Goal: Task Accomplishment & Management: Manage account settings

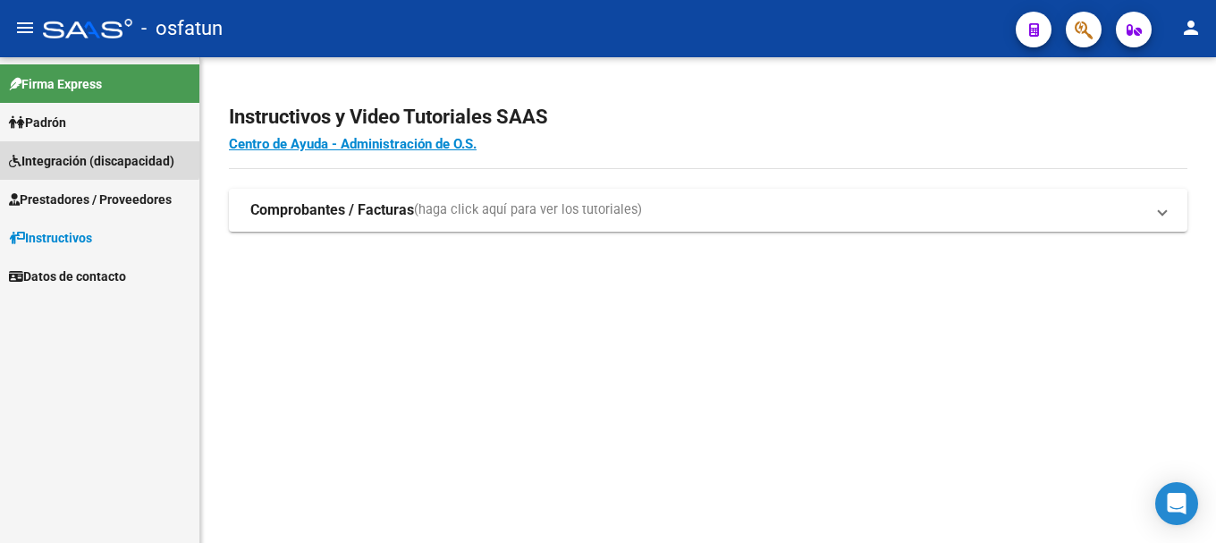
click at [47, 146] on link "Integración (discapacidad)" at bounding box center [99, 160] width 199 height 38
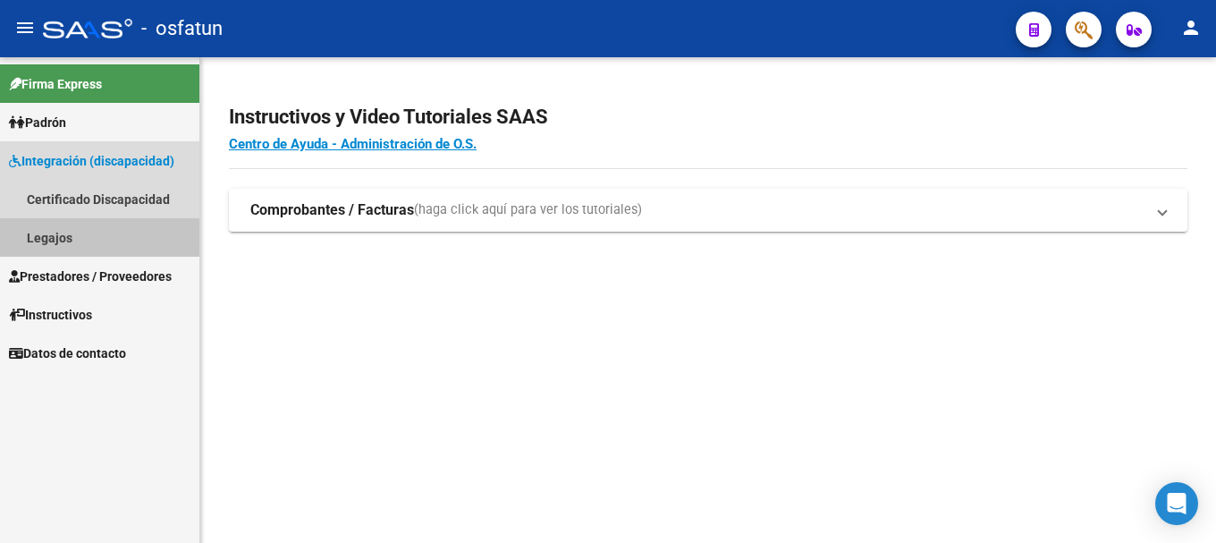
click at [63, 238] on link "Legajos" at bounding box center [99, 237] width 199 height 38
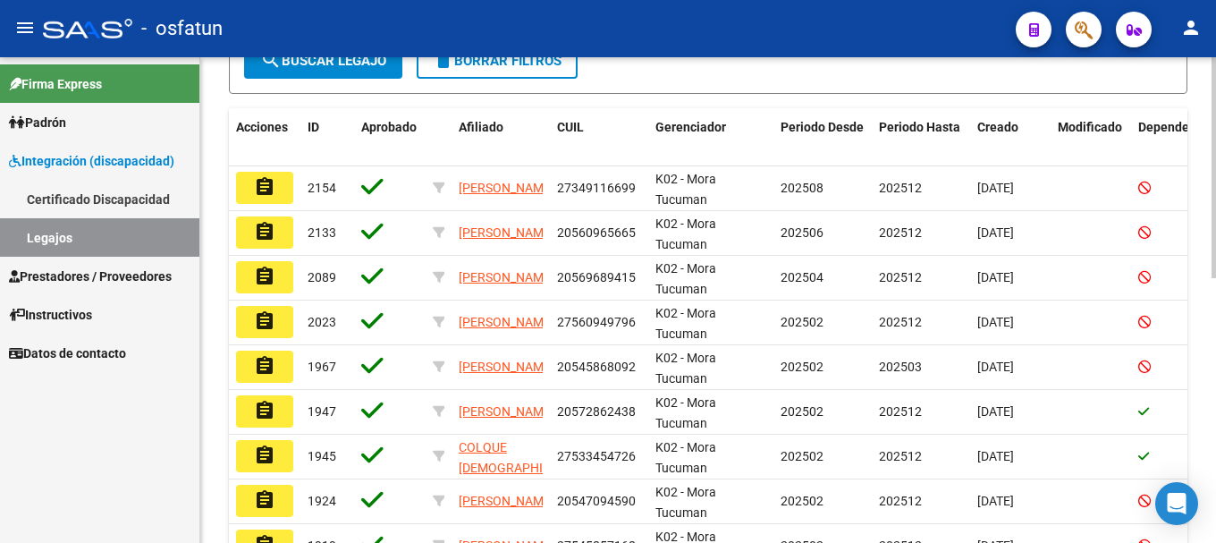
scroll to position [430, 0]
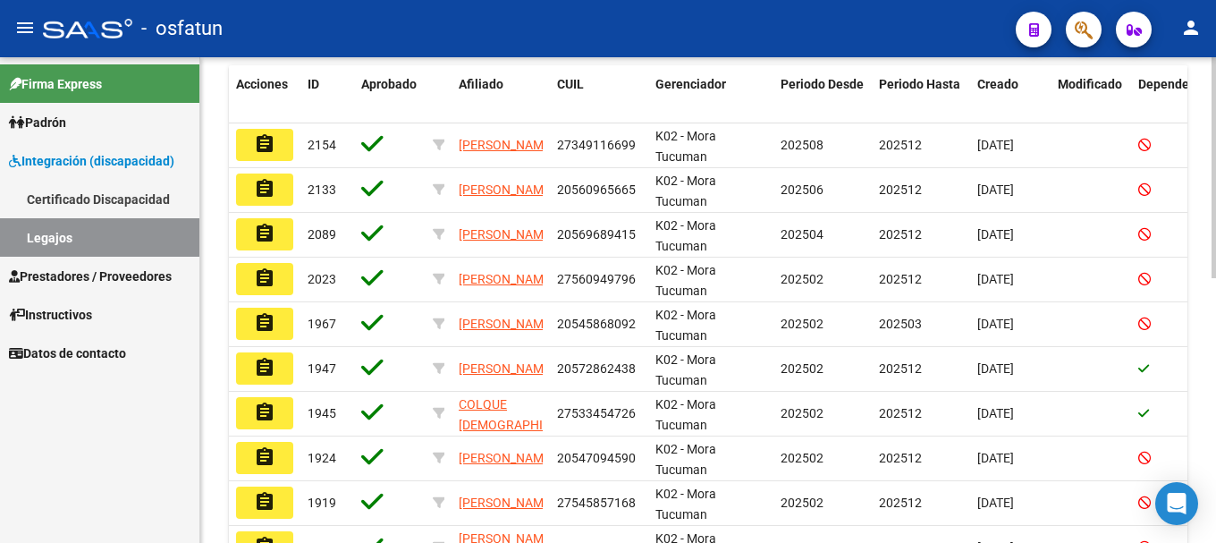
click at [1198, 312] on div "Modelo Formulario DDJJ para Transporte / Modelo Conformidad Transporte / Modelo…" at bounding box center [710, 152] width 1020 height 1051
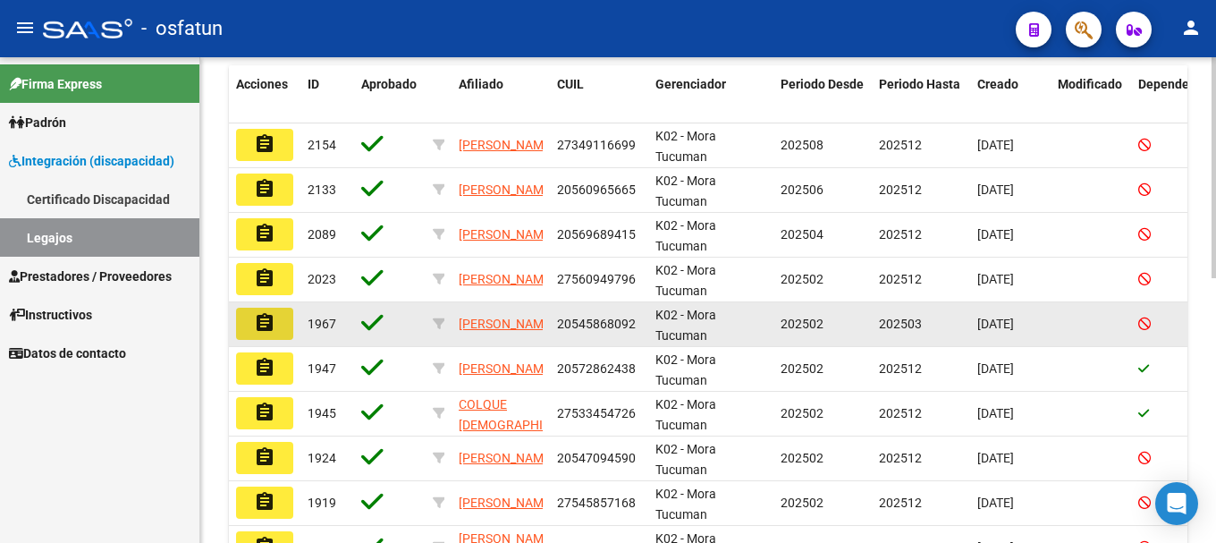
click at [267, 329] on mat-icon "assignment" at bounding box center [264, 322] width 21 height 21
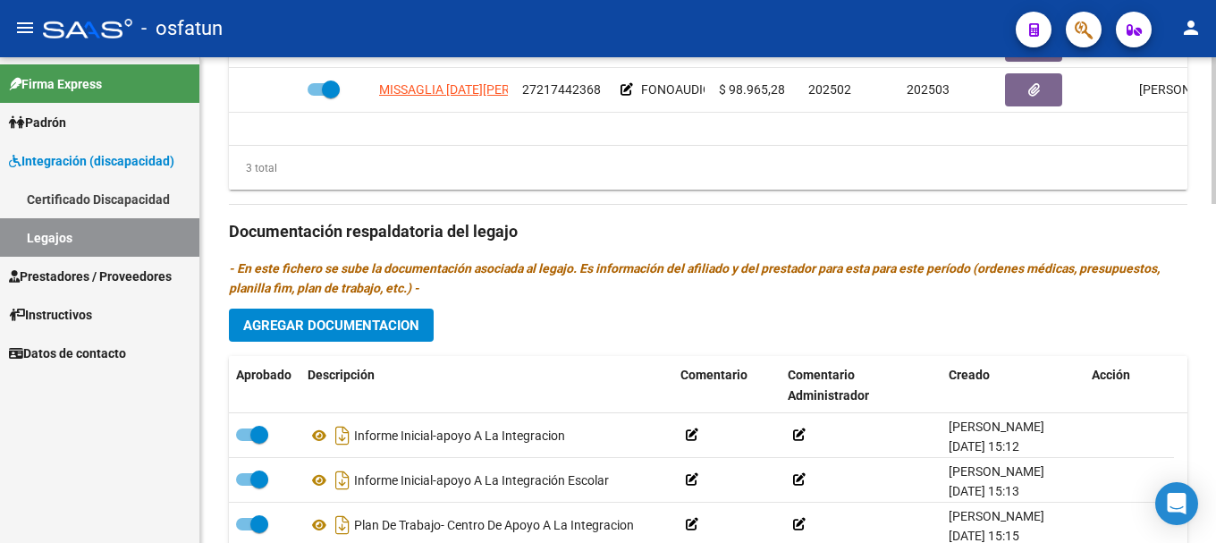
scroll to position [1117, 0]
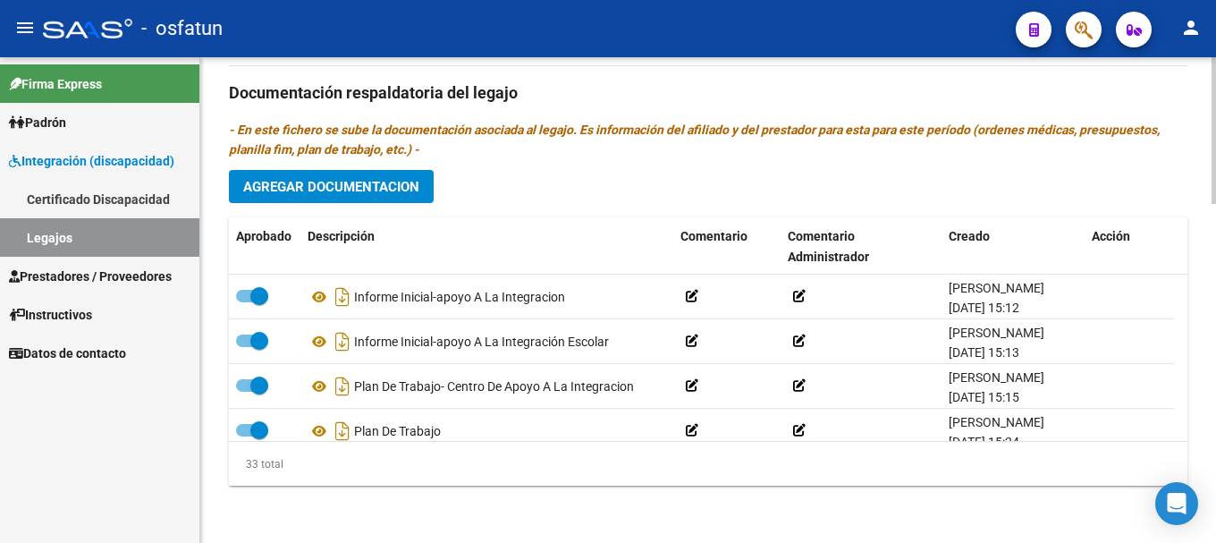
click at [1201, 532] on div at bounding box center [1213, 469] width 4 height 147
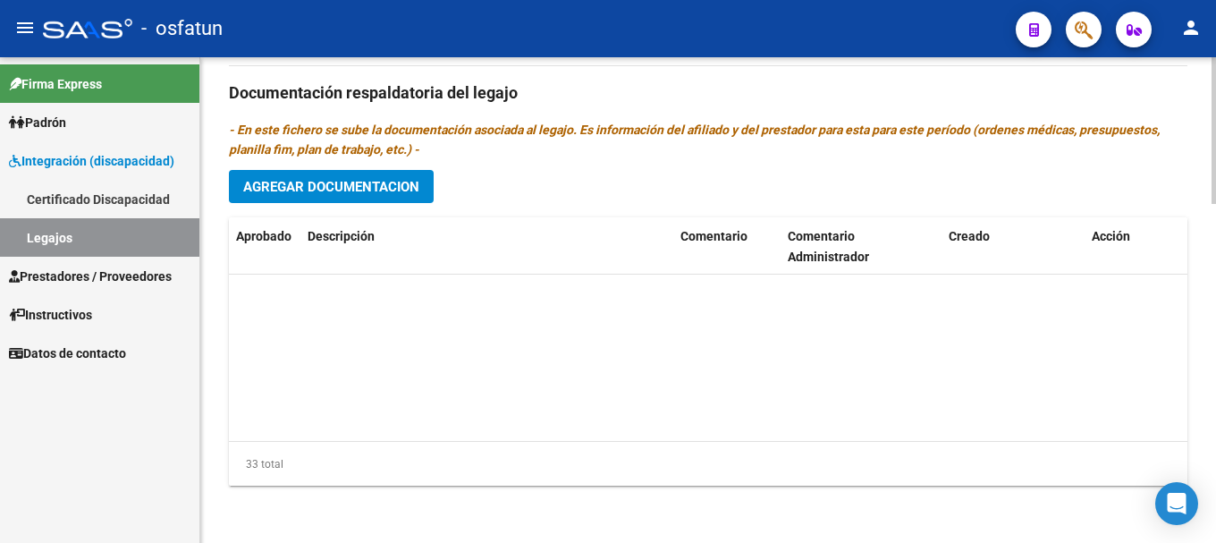
scroll to position [1315, 0]
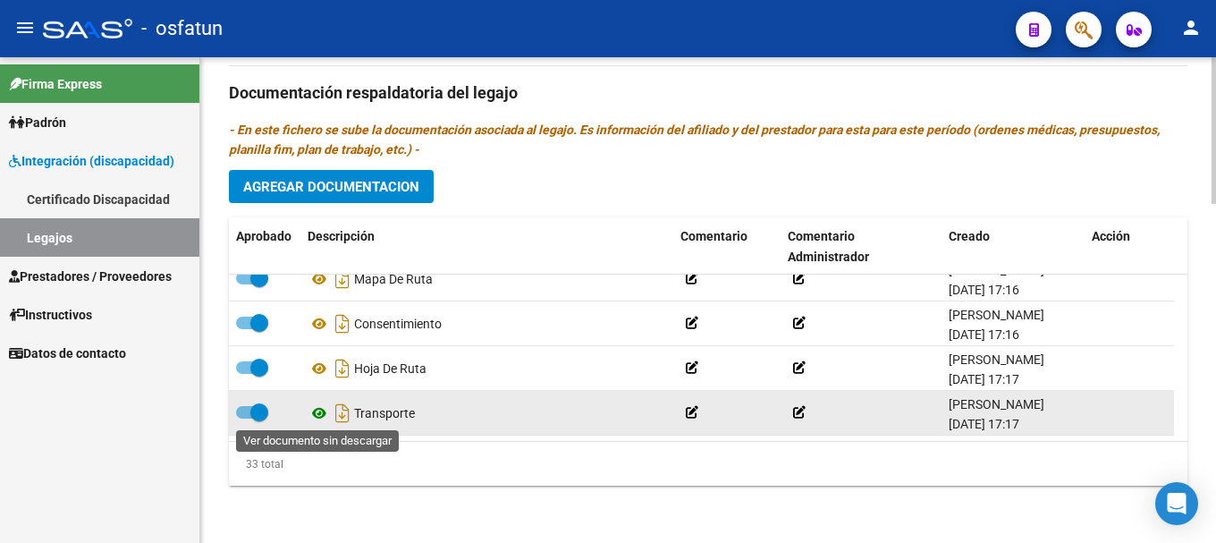
click at [315, 410] on icon at bounding box center [319, 412] width 23 height 21
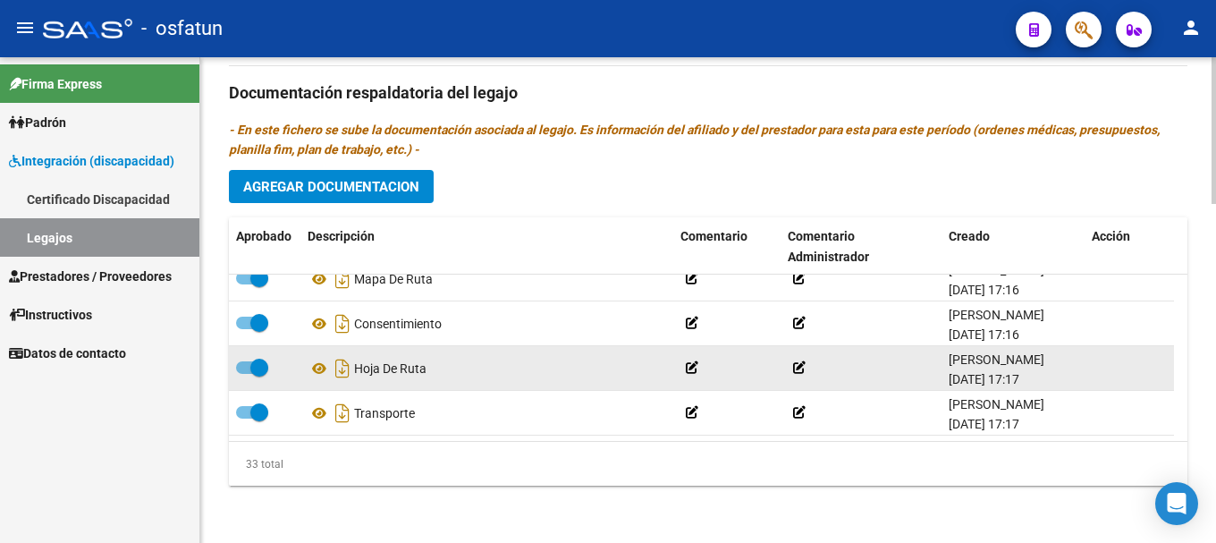
click at [249, 365] on span at bounding box center [252, 367] width 32 height 13
click at [245, 374] on input "checkbox" at bounding box center [244, 374] width 1 height 1
click at [249, 365] on span at bounding box center [245, 367] width 18 height 18
click at [245, 374] on input "checkbox" at bounding box center [244, 374] width 1 height 1
checkbox input "true"
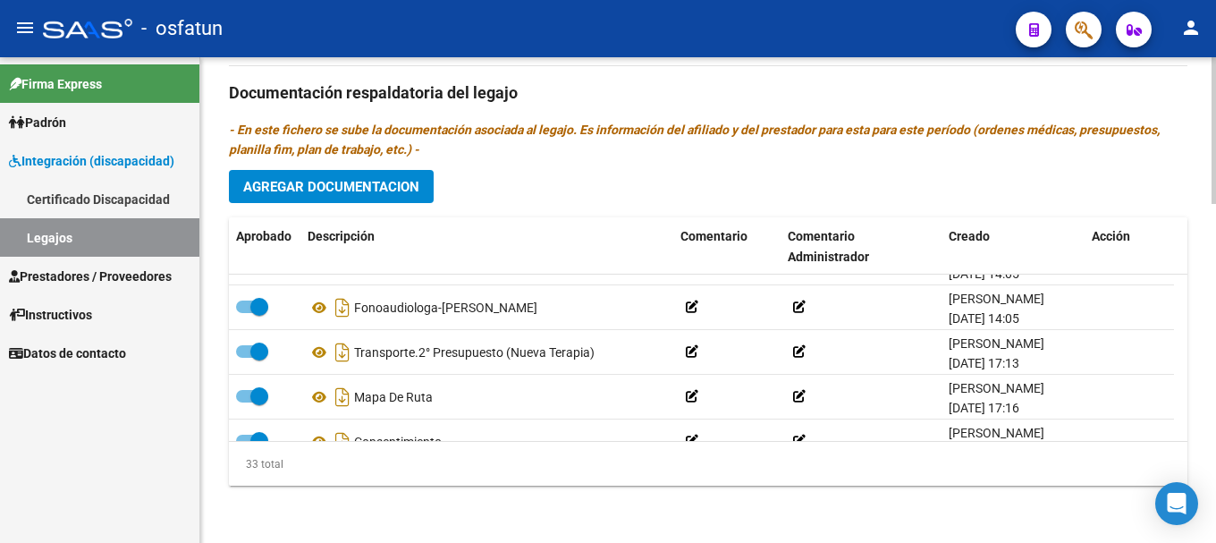
scroll to position [1176, 0]
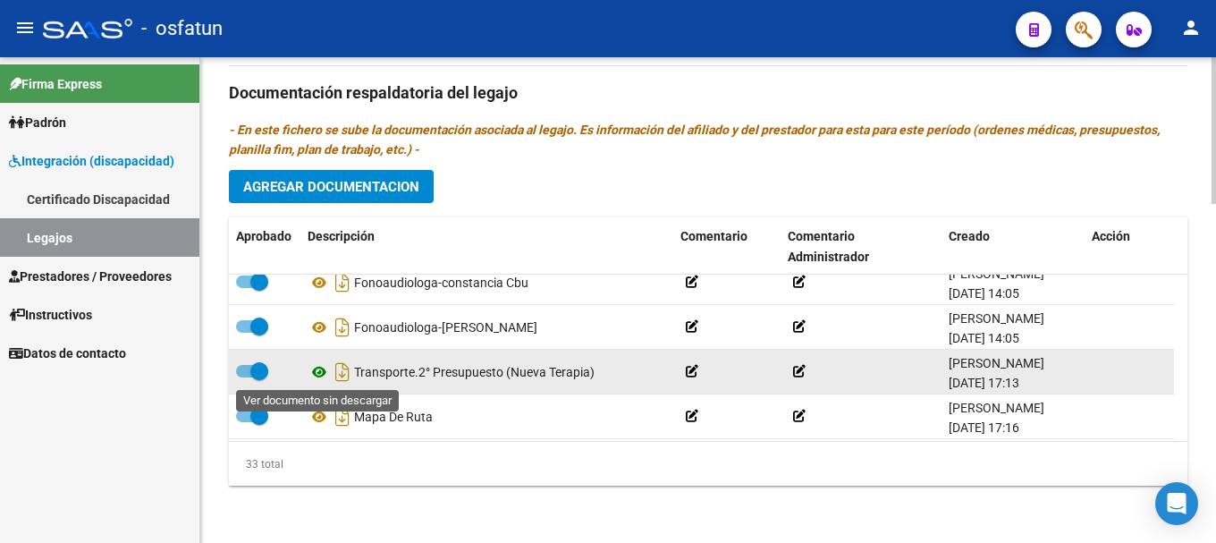
click at [319, 369] on icon at bounding box center [319, 371] width 23 height 21
click at [320, 371] on icon at bounding box center [319, 371] width 23 height 21
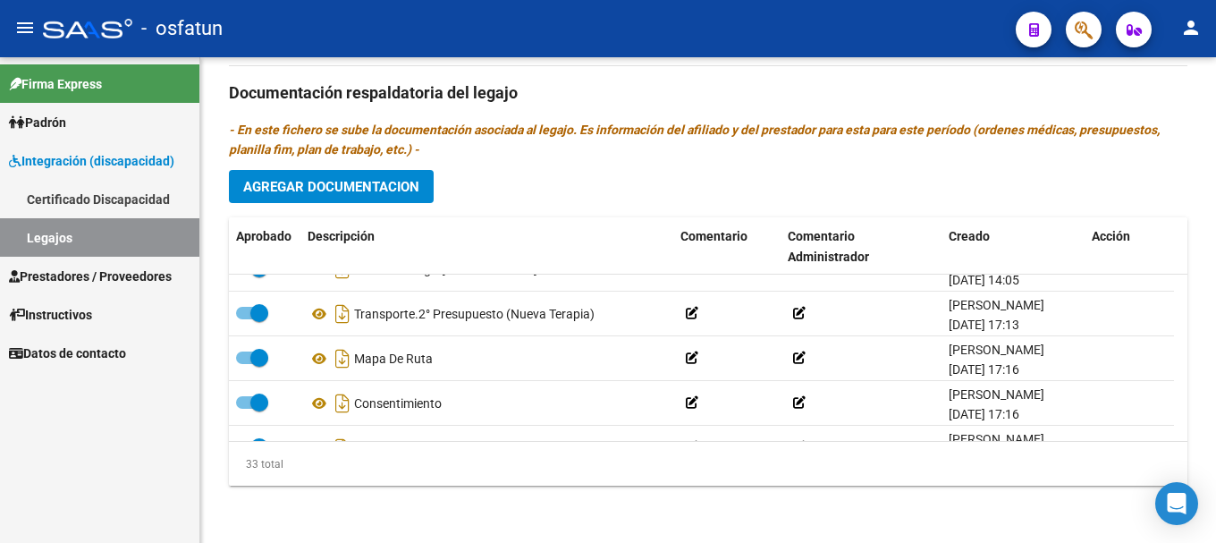
scroll to position [1266, 0]
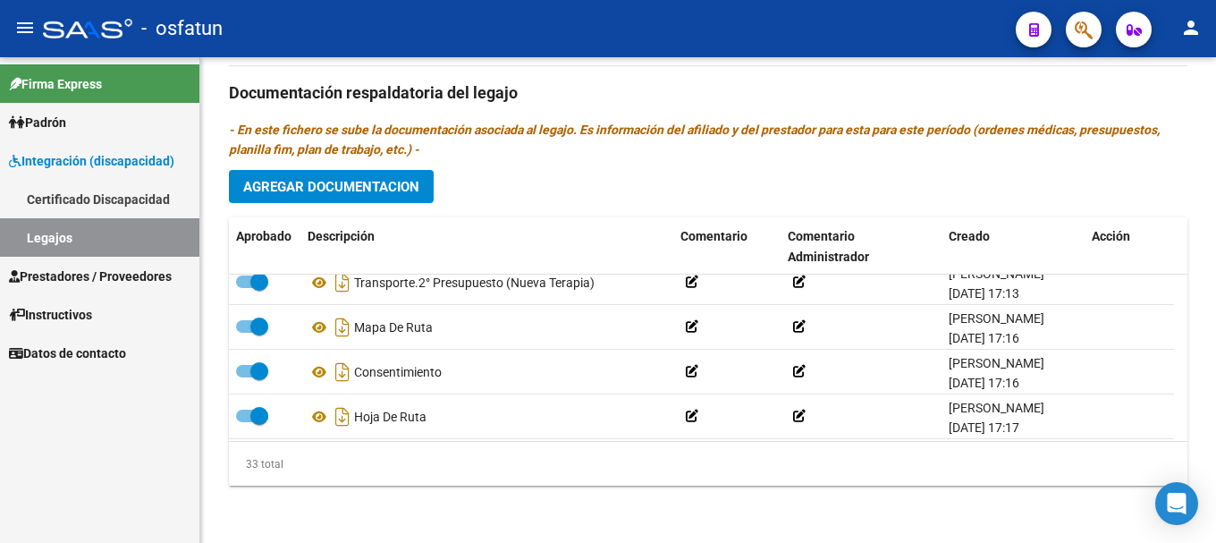
click at [93, 155] on span "Integración (discapacidad)" at bounding box center [91, 161] width 165 height 20
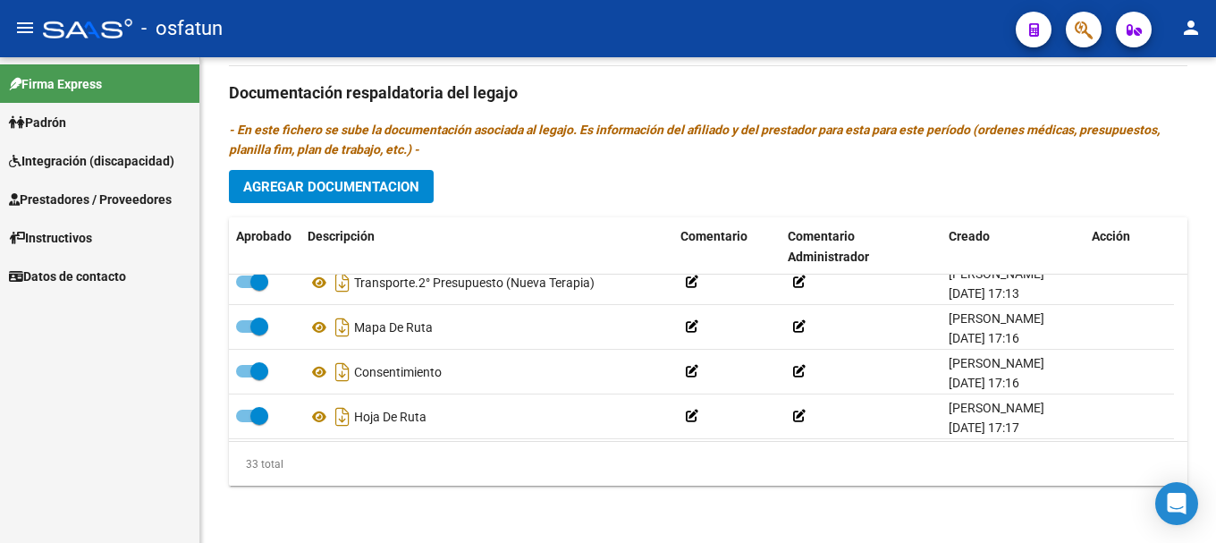
click at [38, 156] on span "Integración (discapacidad)" at bounding box center [91, 161] width 165 height 20
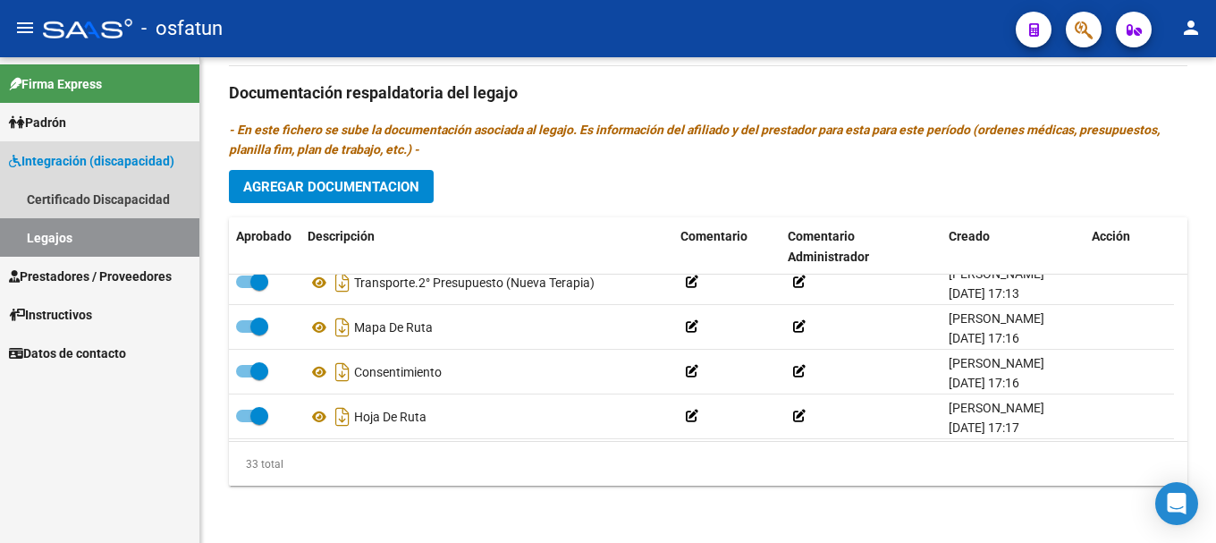
click at [36, 235] on link "Legajos" at bounding box center [99, 237] width 199 height 38
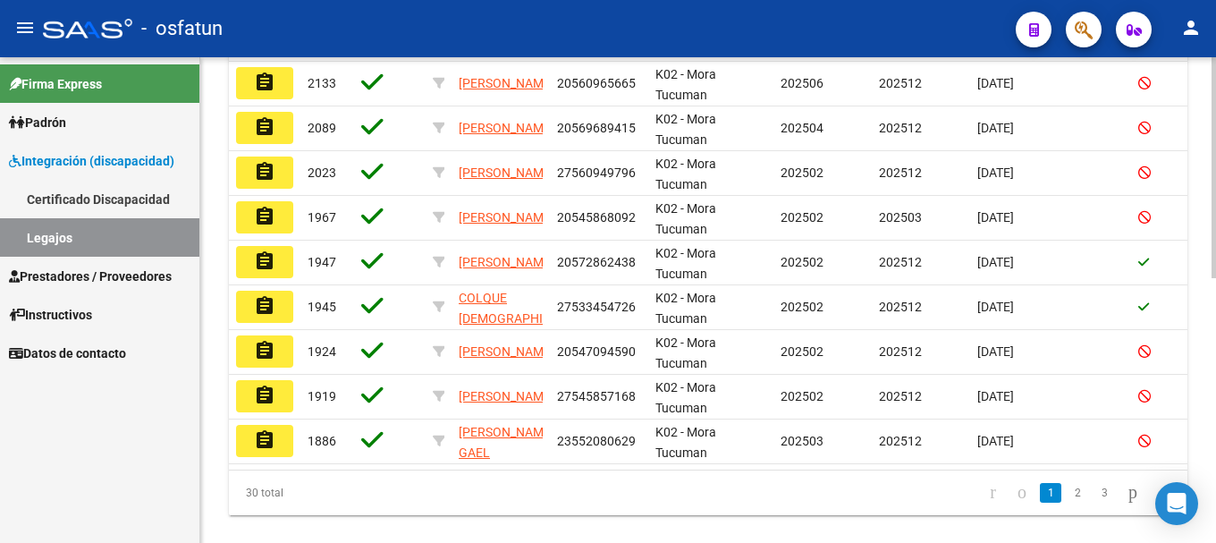
scroll to position [544, 0]
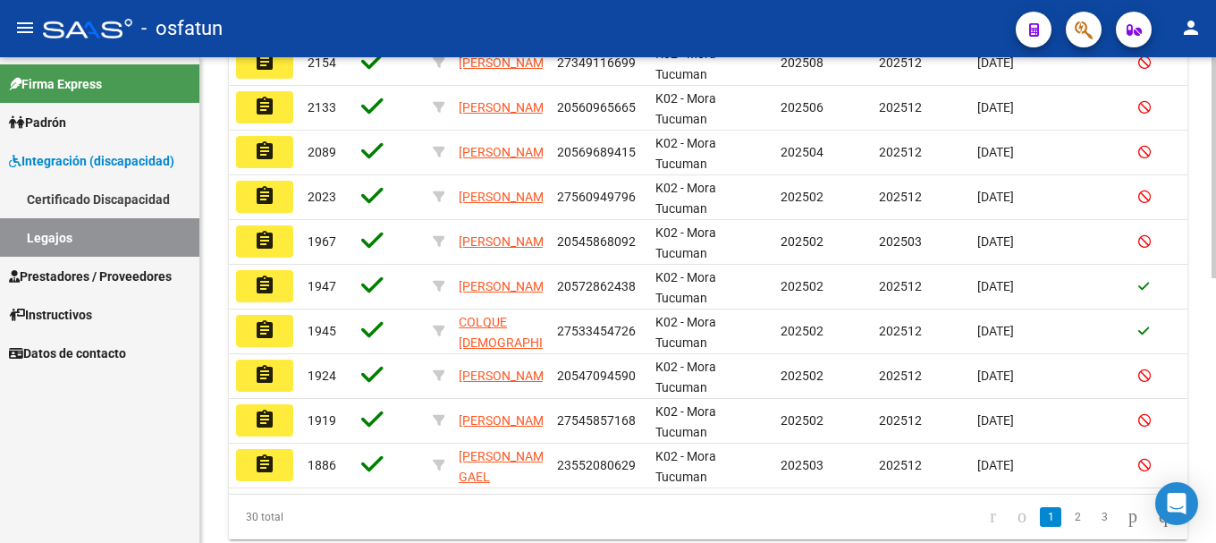
click at [1201, 431] on div at bounding box center [1213, 407] width 4 height 221
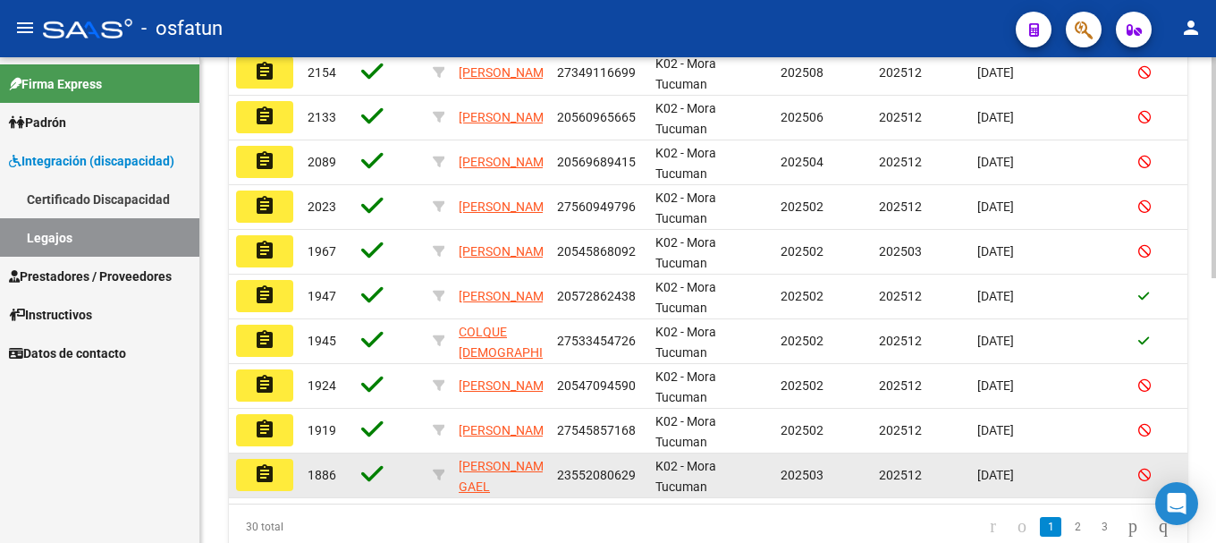
scroll to position [437, 0]
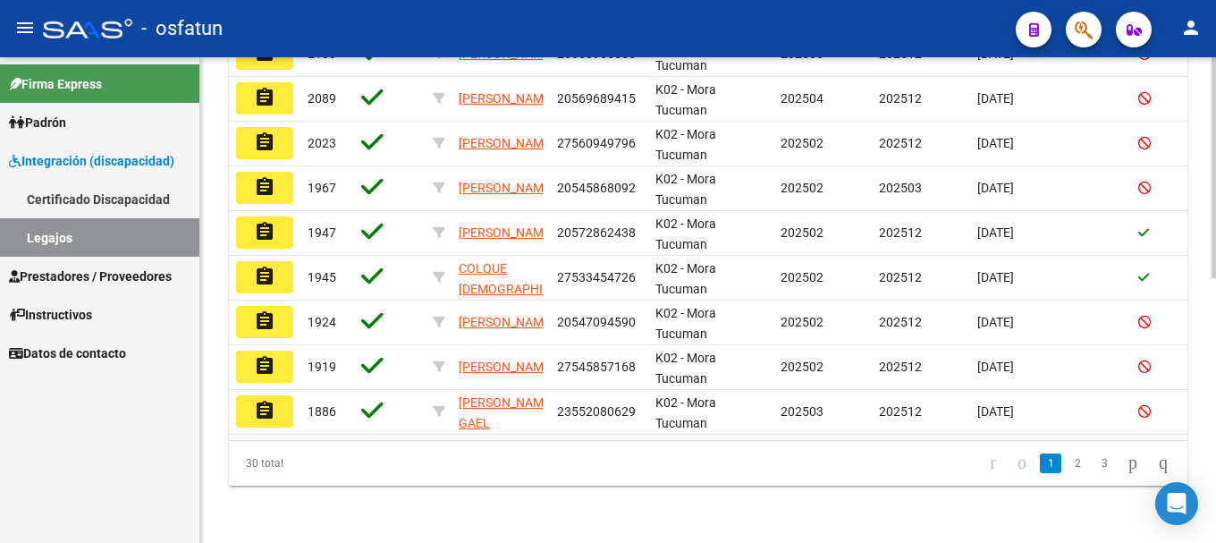
click at [1201, 353] on div "Modelo Formulario DDJJ para Transporte / Modelo Conformidad Transporte / Modelo…" at bounding box center [710, 16] width 1020 height 1051
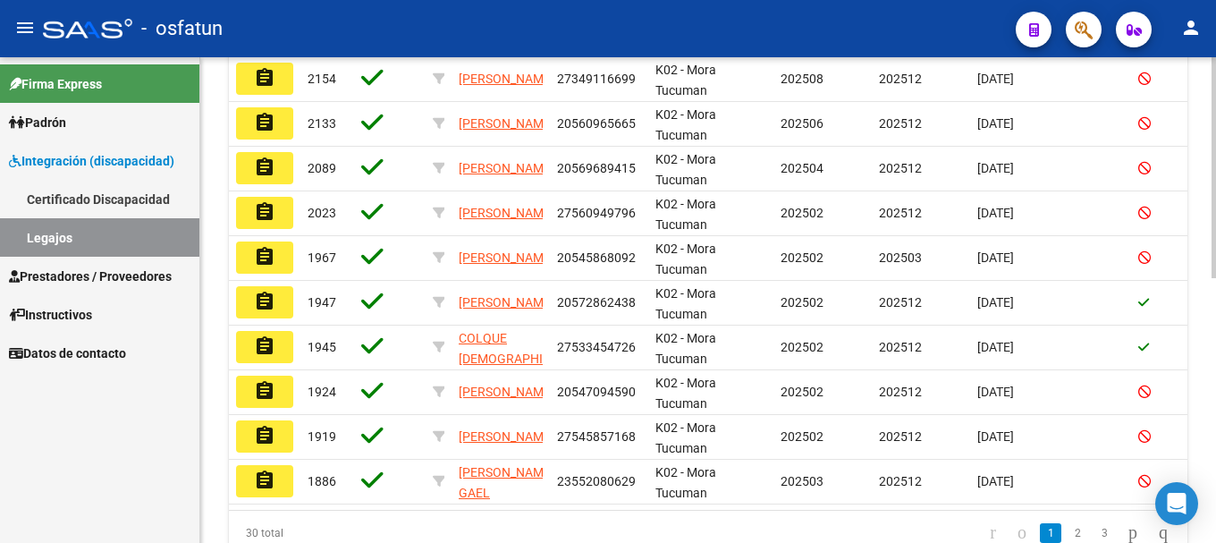
scroll to position [581, 0]
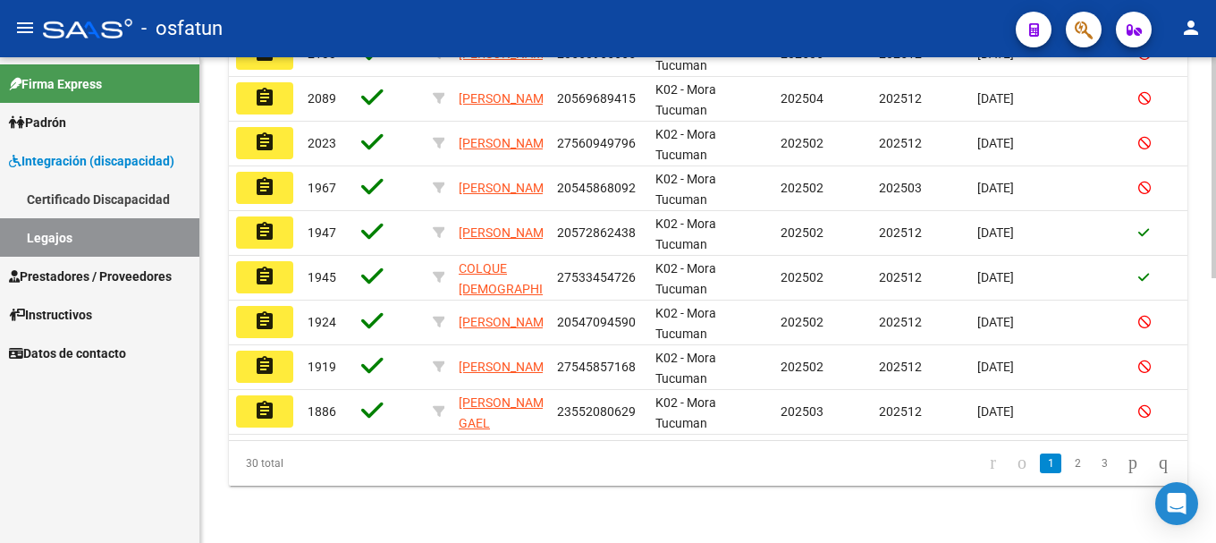
click at [1195, 437] on div "Modelo Formulario DDJJ para Transporte / Modelo Conformidad Transporte / Modelo…" at bounding box center [710, 16] width 1020 height 1051
click at [1066, 468] on link "2" at bounding box center [1076, 463] width 21 height 20
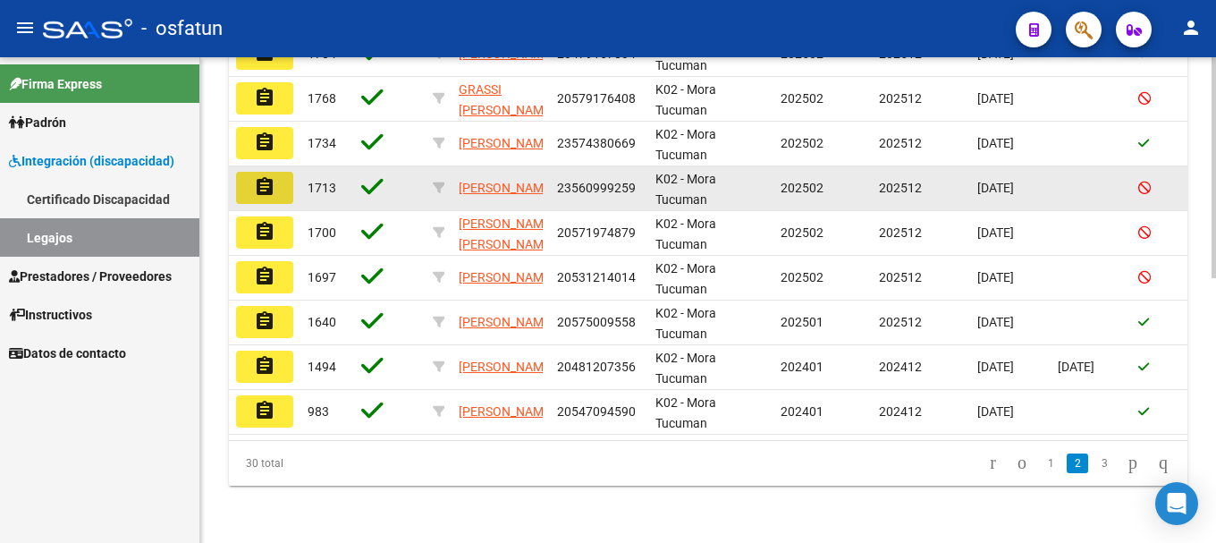
click at [264, 176] on mat-icon "assignment" at bounding box center [264, 186] width 21 height 21
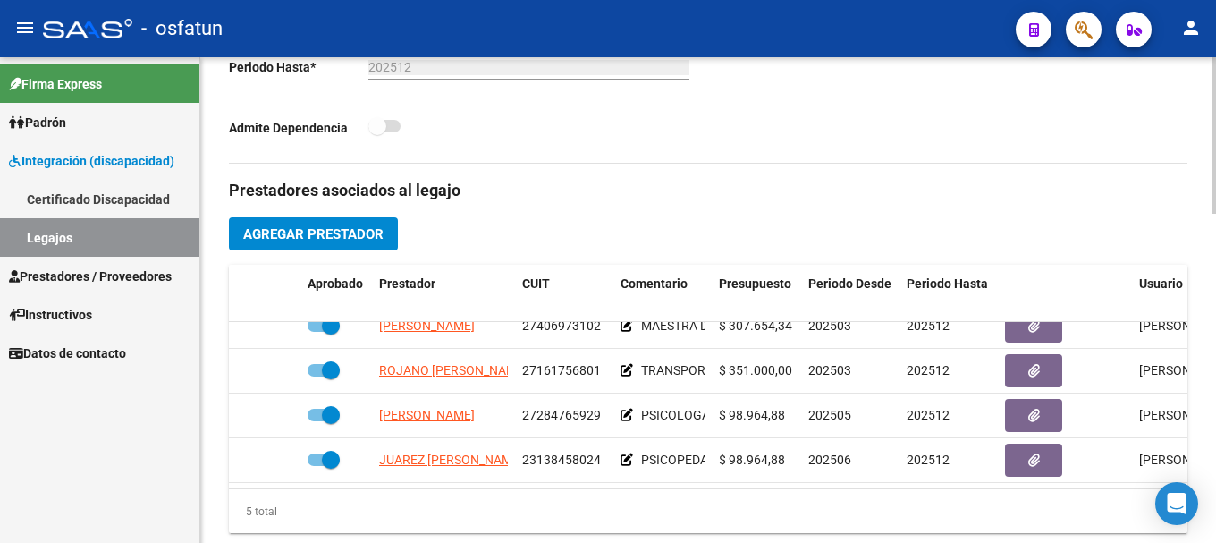
scroll to position [77, 0]
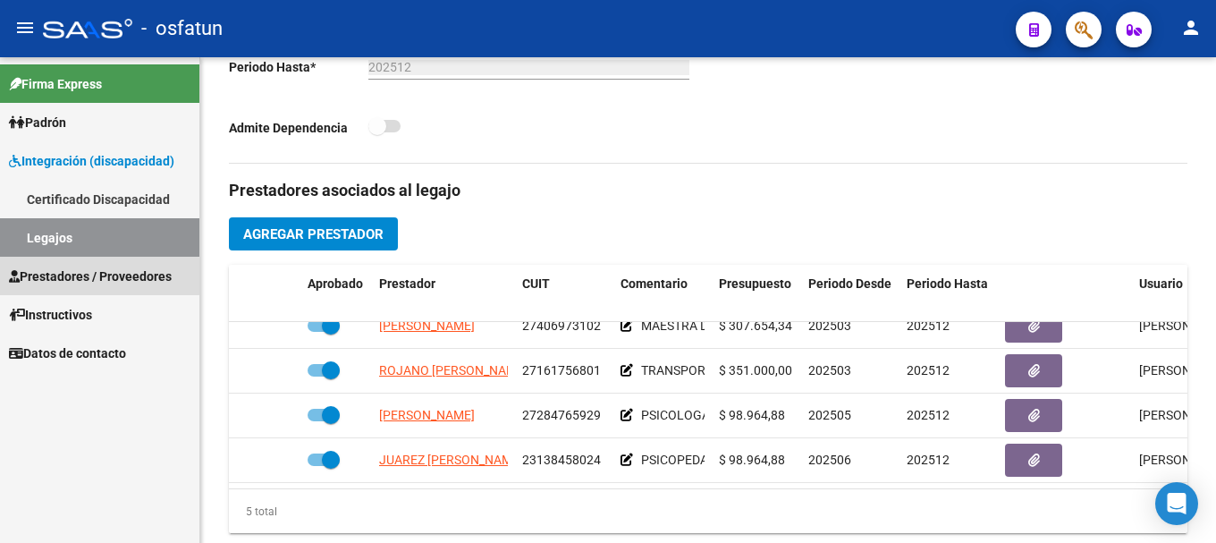
click at [12, 276] on icon at bounding box center [14, 276] width 11 height 13
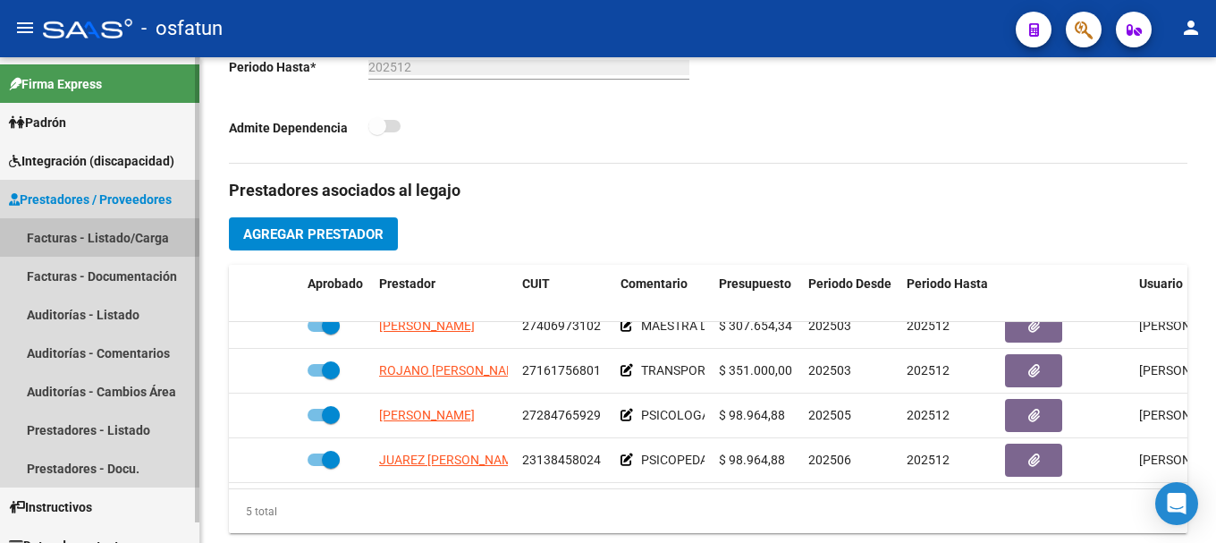
click at [32, 237] on link "Facturas - Listado/Carga" at bounding box center [99, 237] width 199 height 38
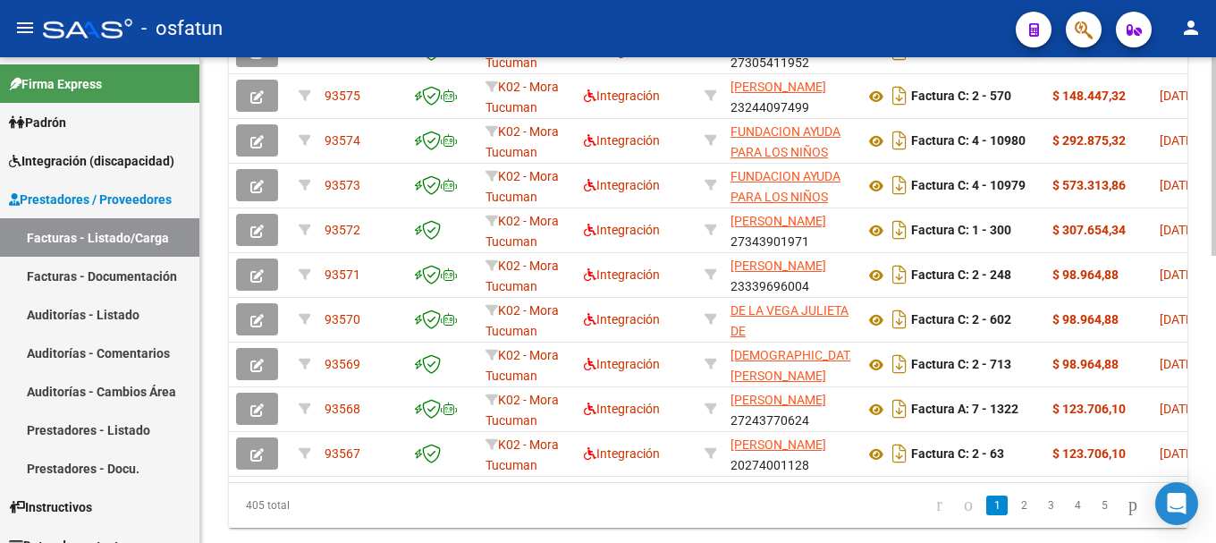
scroll to position [648, 0]
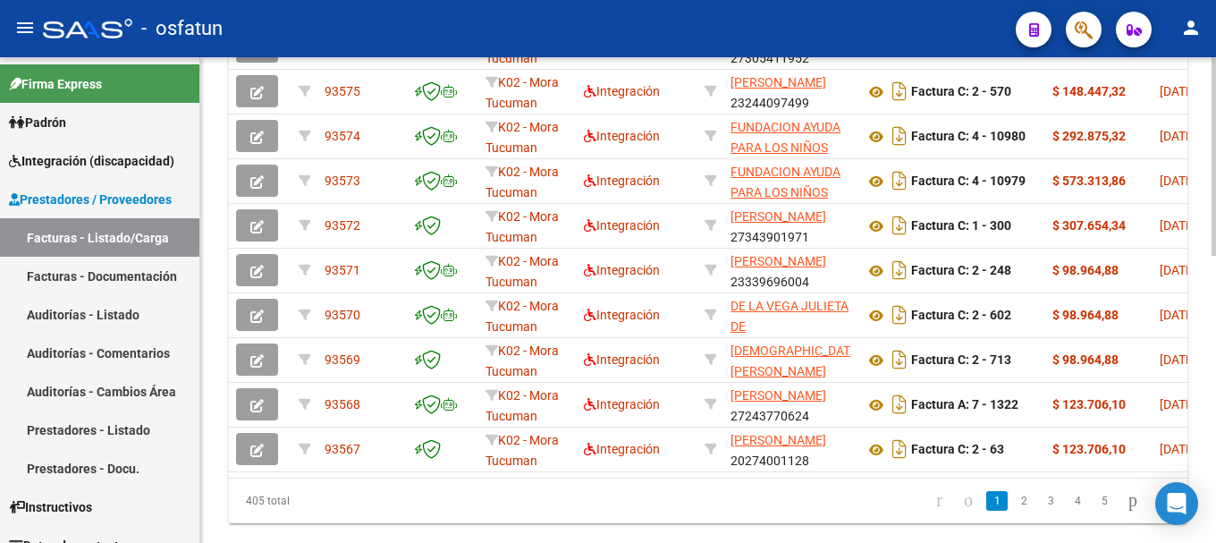
click at [1201, 360] on div at bounding box center [1213, 427] width 4 height 198
click at [1013, 510] on link "2" at bounding box center [1023, 501] width 21 height 20
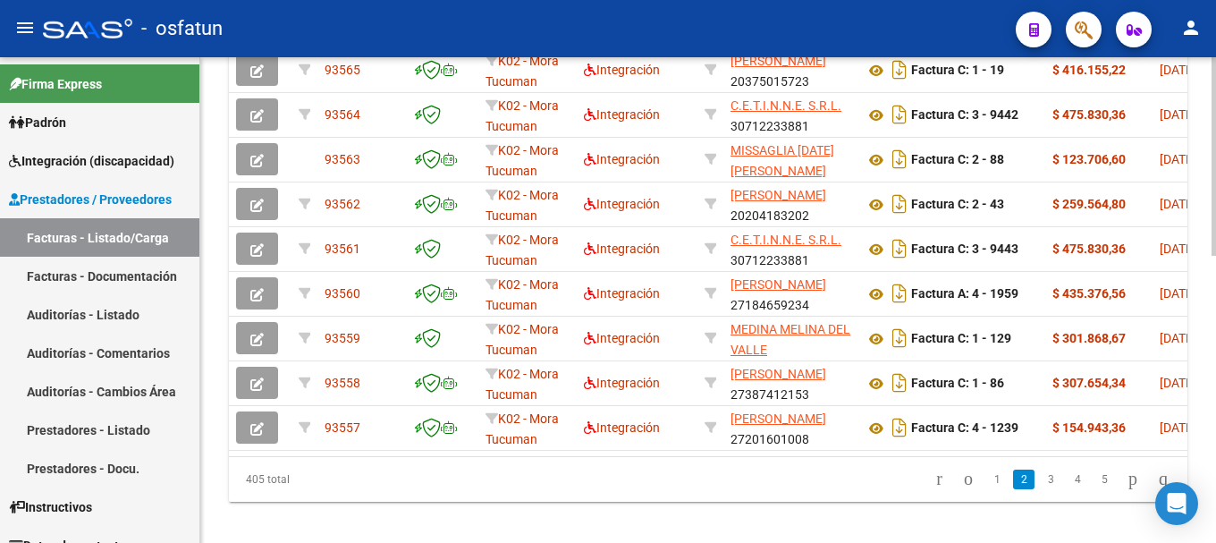
scroll to position [700, 0]
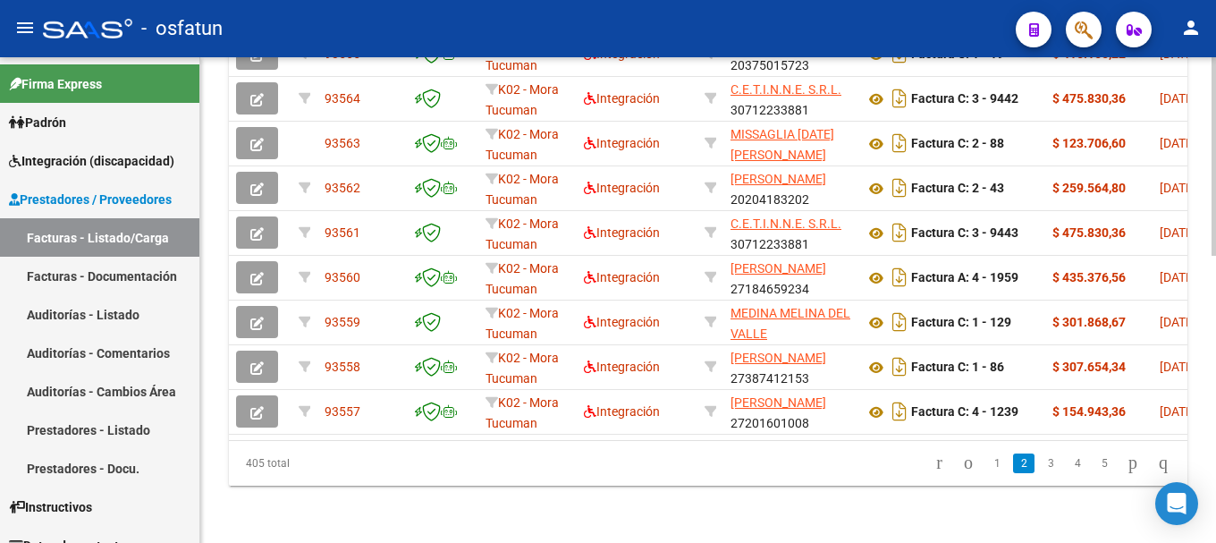
click at [1040, 464] on link "3" at bounding box center [1050, 463] width 21 height 20
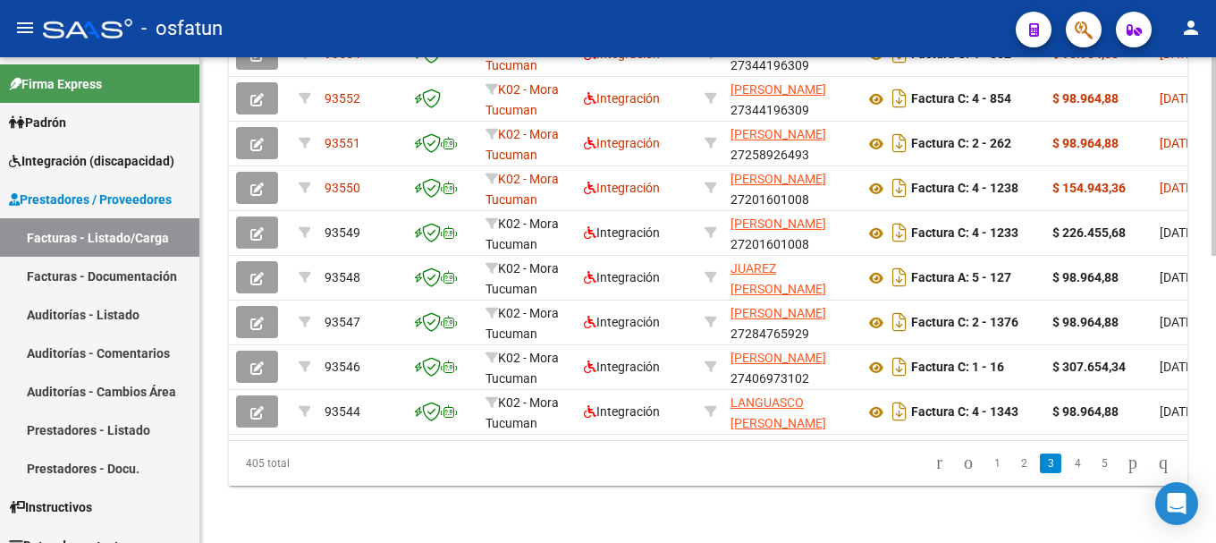
click at [1201, 399] on div at bounding box center [1213, 443] width 4 height 198
click at [1066, 468] on link "4" at bounding box center [1076, 463] width 21 height 20
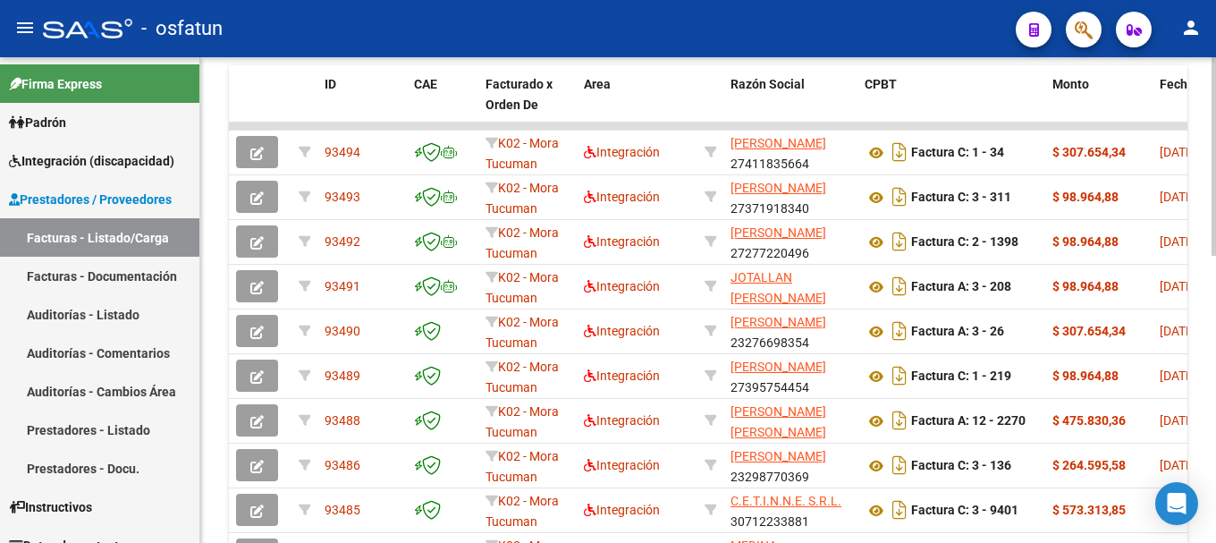
click at [1201, 347] on div at bounding box center [1213, 383] width 4 height 198
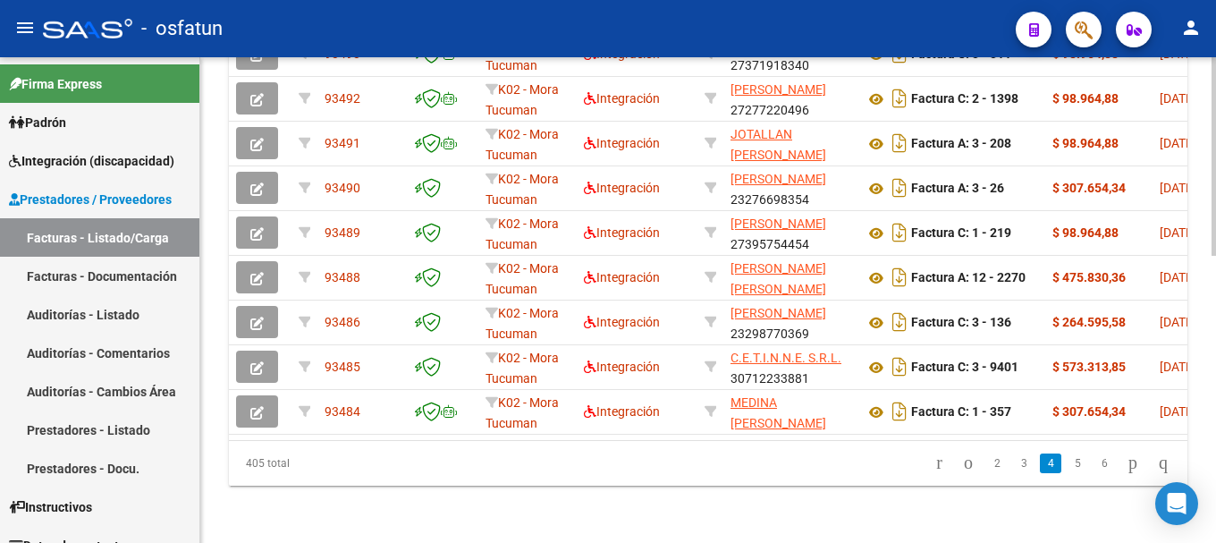
click at [1066, 460] on link "5" at bounding box center [1076, 463] width 21 height 20
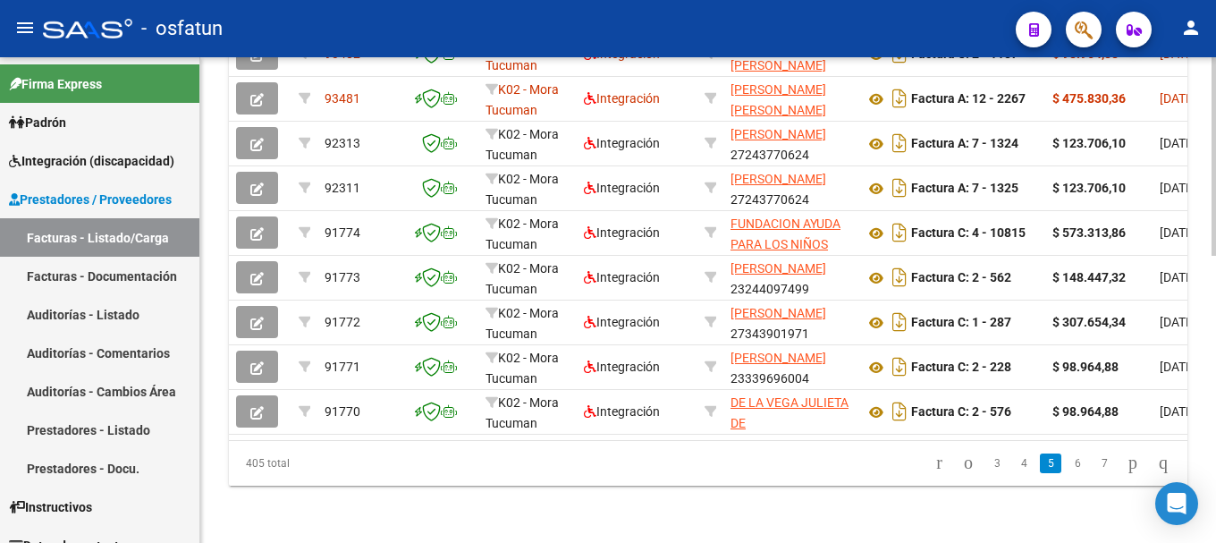
click at [1201, 409] on div at bounding box center [1213, 443] width 4 height 198
click at [1066, 465] on link "6" at bounding box center [1076, 463] width 21 height 20
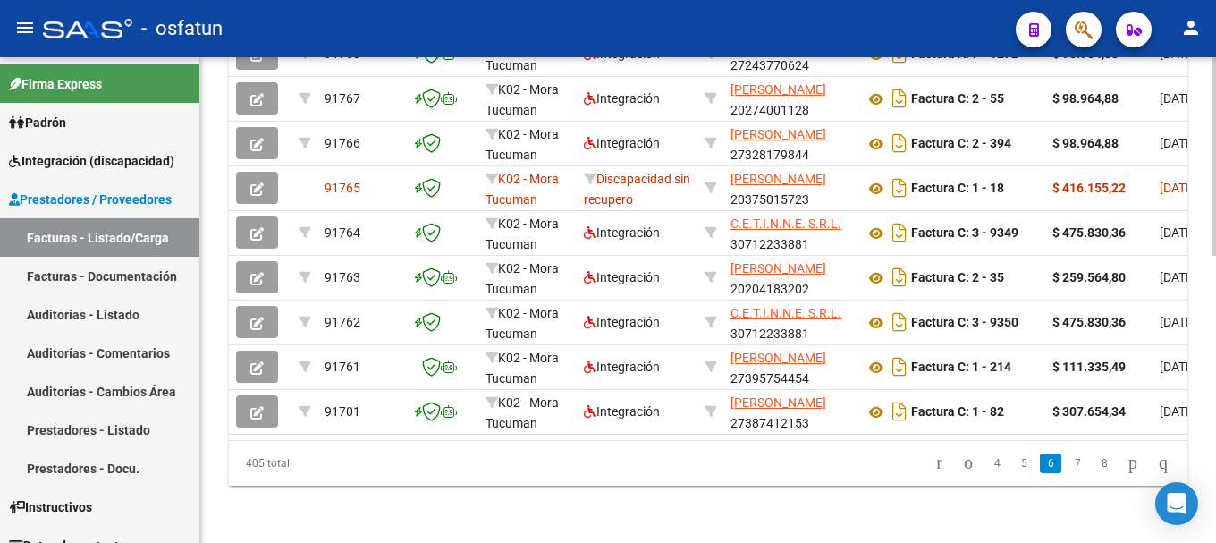
click at [1201, 423] on div at bounding box center [1213, 443] width 4 height 198
click at [1066, 464] on link "7" at bounding box center [1076, 463] width 21 height 20
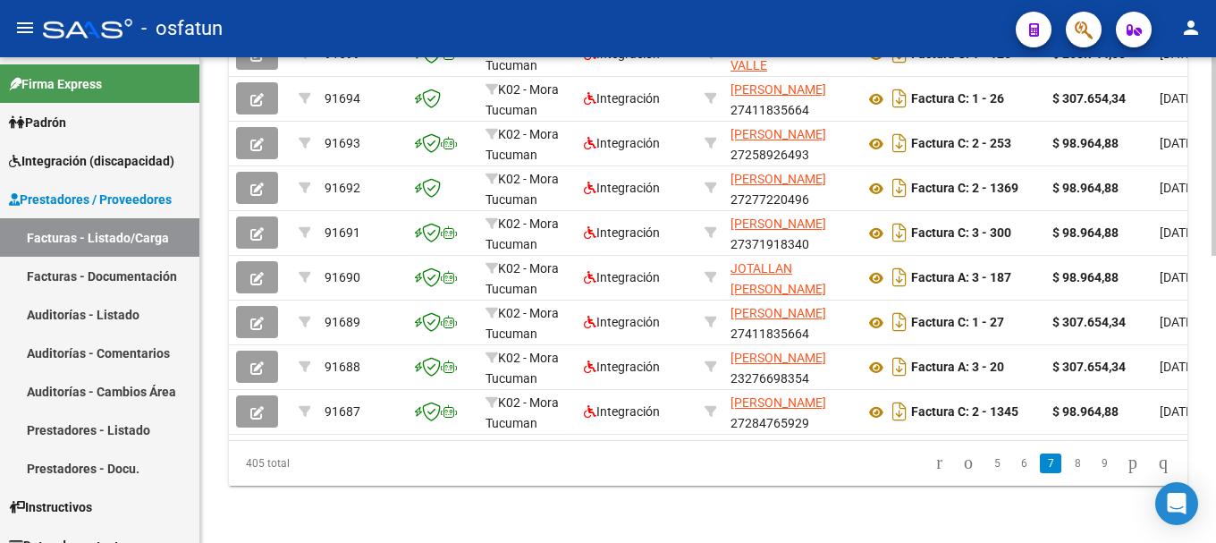
click at [1201, 450] on div at bounding box center [1213, 443] width 4 height 198
click at [1066, 460] on link "8" at bounding box center [1076, 463] width 21 height 20
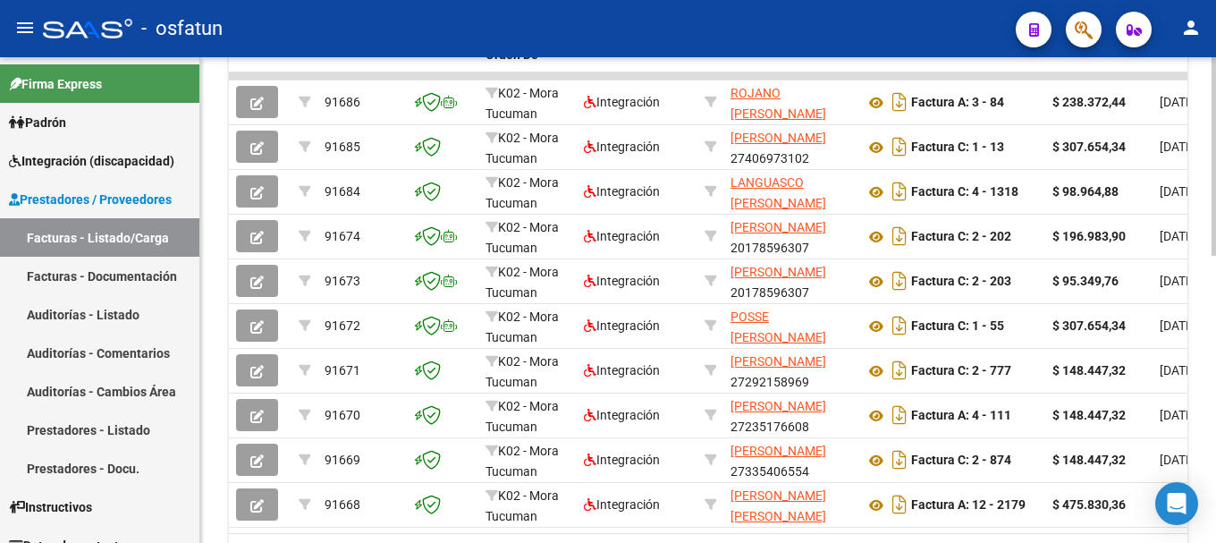
scroll to position [582, 0]
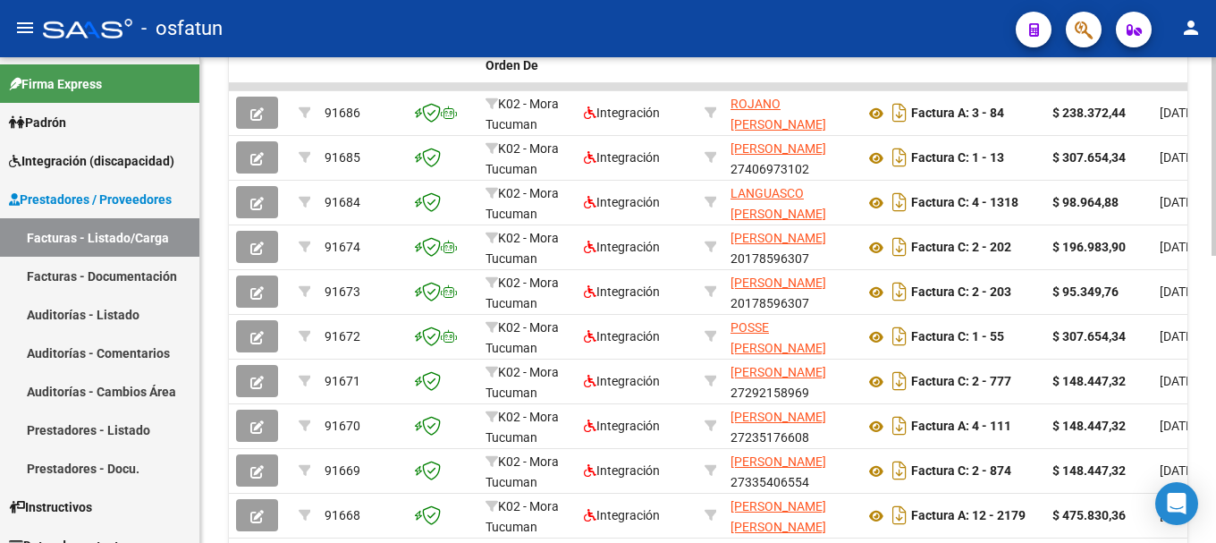
click at [1201, 383] on div at bounding box center [1213, 399] width 4 height 198
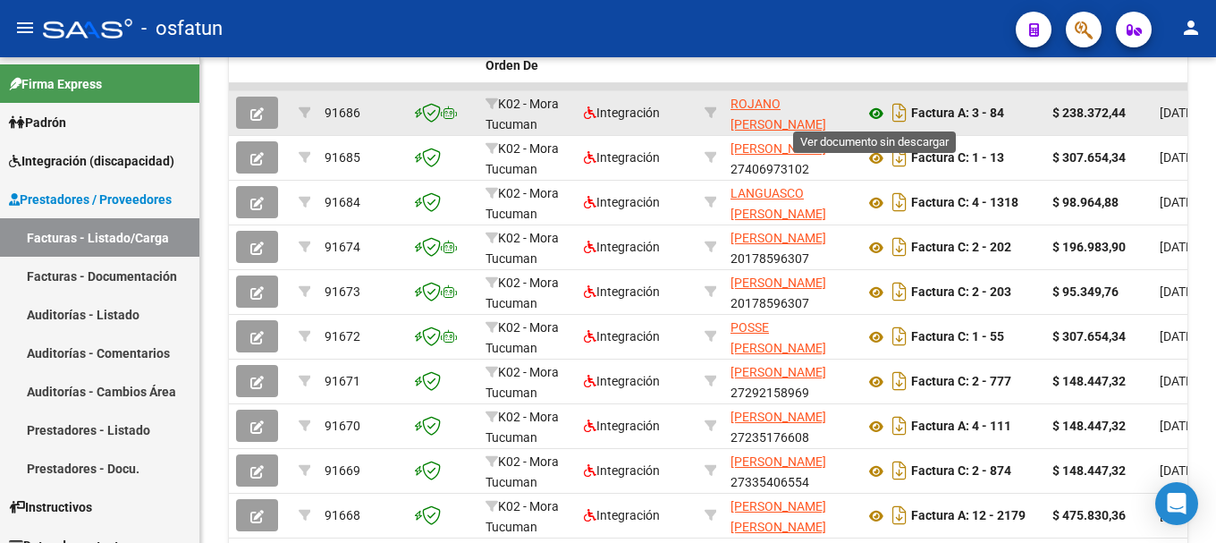
click at [874, 110] on icon at bounding box center [875, 113] width 23 height 21
